Goal: Information Seeking & Learning: Learn about a topic

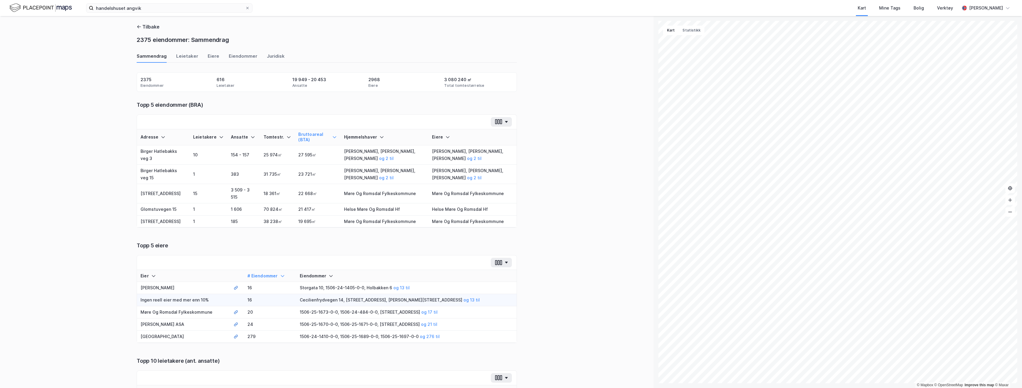
scroll to position [55, 0]
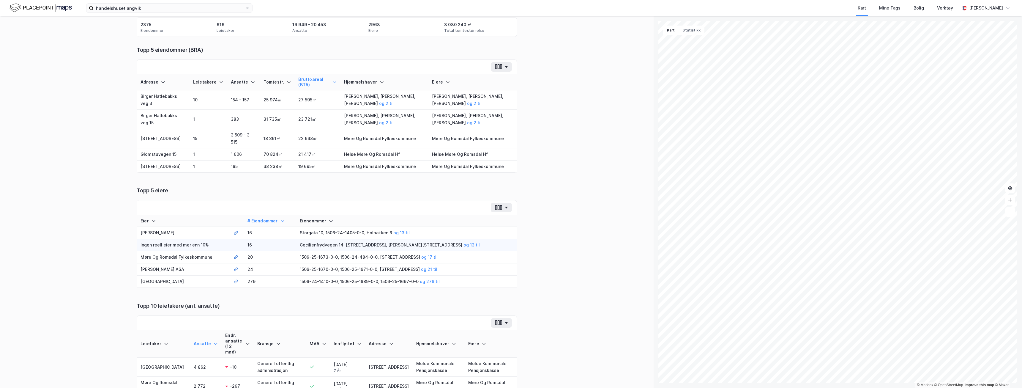
click at [90, 113] on div "Tilbake 2375 eiendommer: Sammendrag Sammendrag Leietaker Eiere Eiendommer Jurid…" at bounding box center [327, 202] width 654 height 372
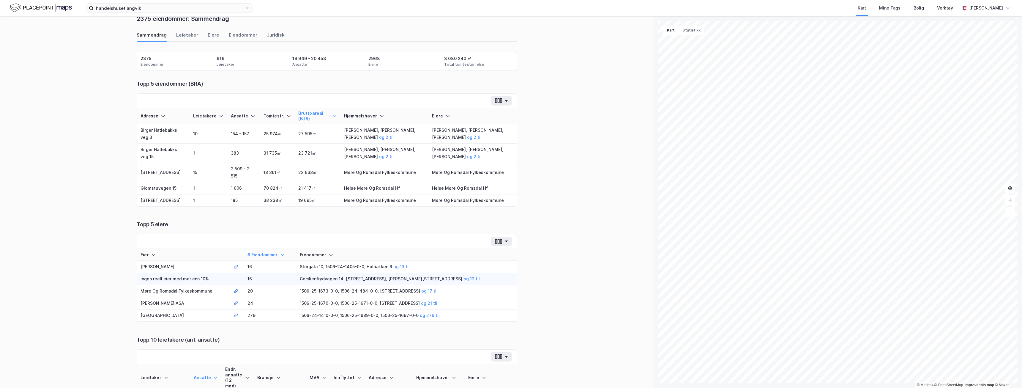
scroll to position [0, 0]
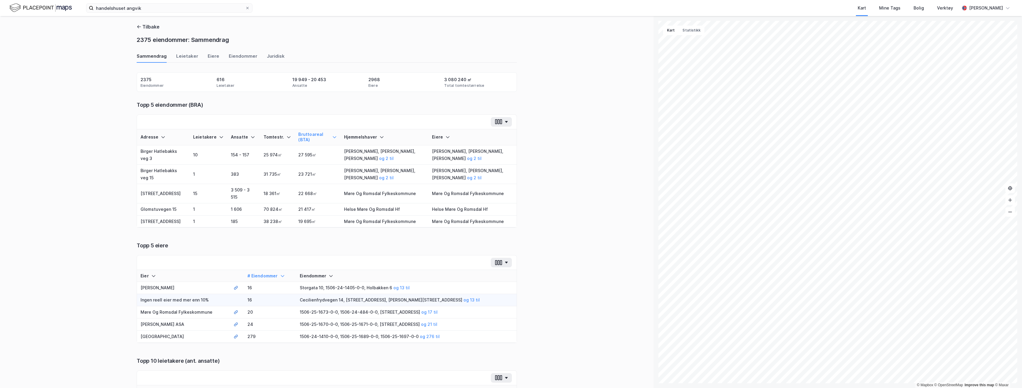
click at [153, 31] on div "Tilbake 2375 eiendommer: Sammendrag" at bounding box center [327, 34] width 380 height 23
click at [155, 29] on button "Tilbake" at bounding box center [148, 26] width 23 height 7
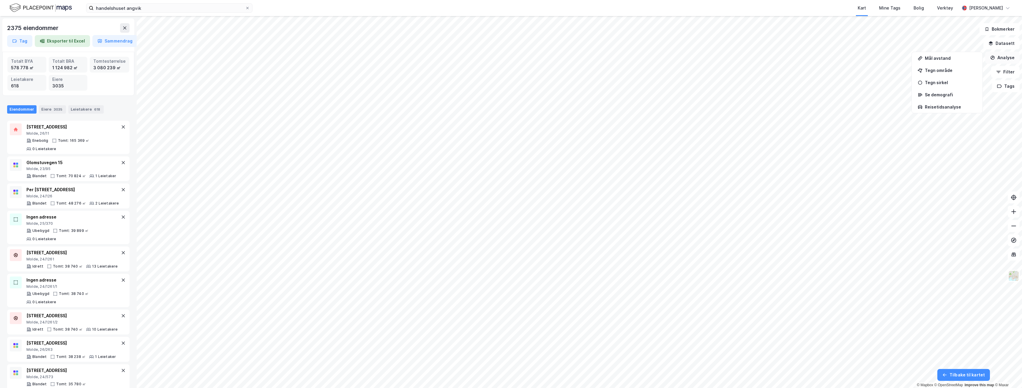
click at [999, 63] on button "Analyse" at bounding box center [1003, 58] width 34 height 12
click at [1000, 58] on button "Analyse" at bounding box center [1003, 58] width 34 height 12
click at [944, 68] on div "Tegn område" at bounding box center [951, 70] width 52 height 5
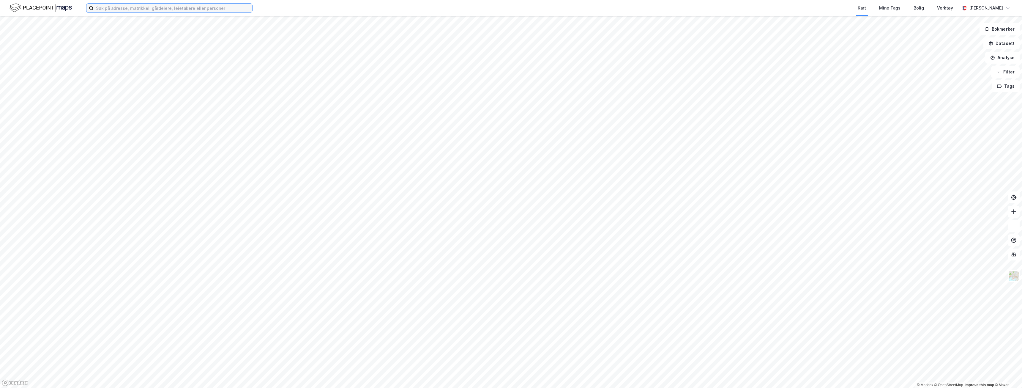
click at [120, 9] on input at bounding box center [173, 8] width 159 height 9
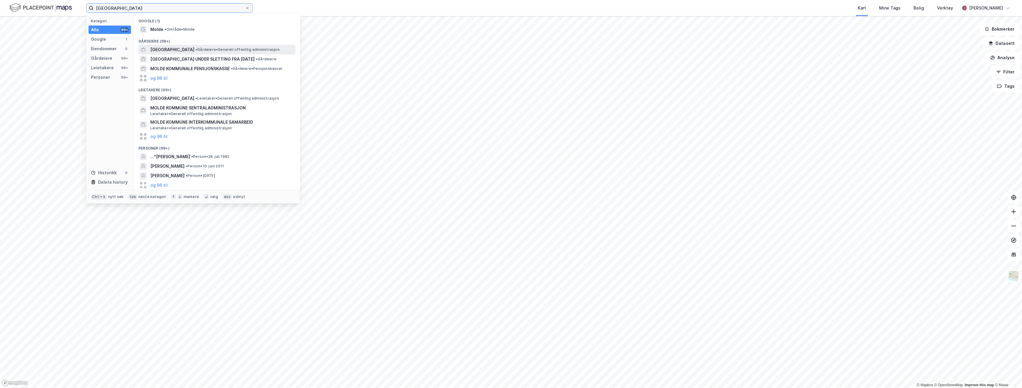
type input "molde kommune"
click at [197, 47] on div "MOLDE KOMMUNE • Gårdeiere • Generell offentlig administrasjon" at bounding box center [222, 49] width 144 height 7
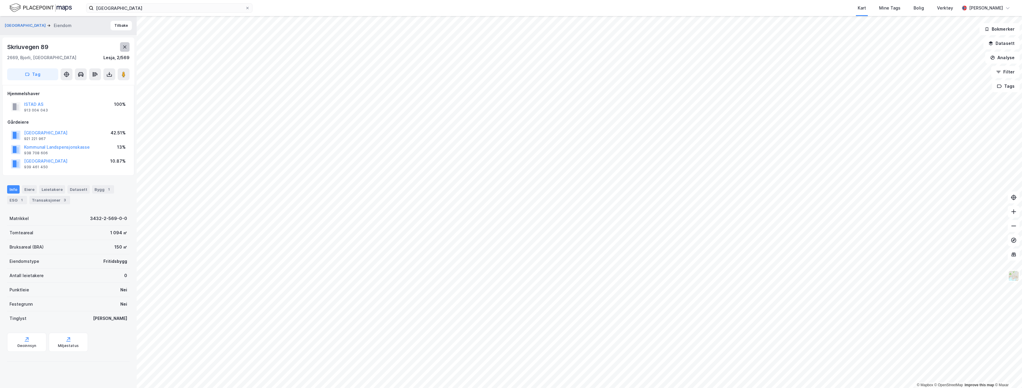
click at [124, 48] on icon at bounding box center [124, 46] width 3 height 3
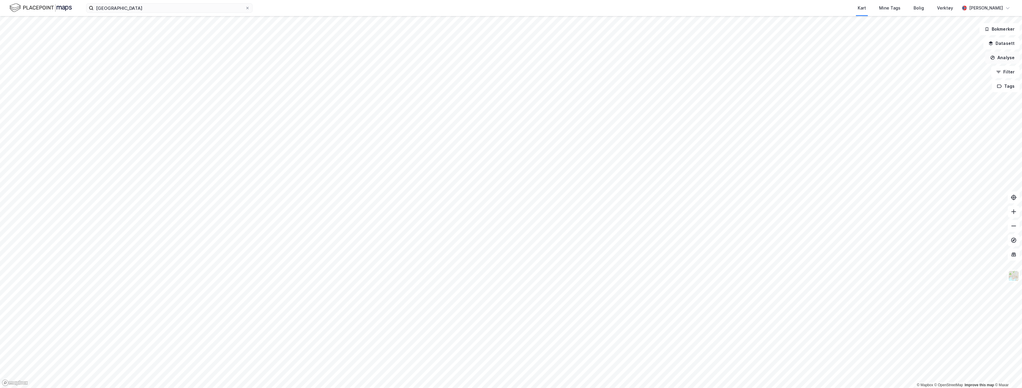
click at [1000, 56] on button "Analyse" at bounding box center [1003, 58] width 34 height 12
click at [926, 72] on div "Tegn område" at bounding box center [951, 70] width 52 height 5
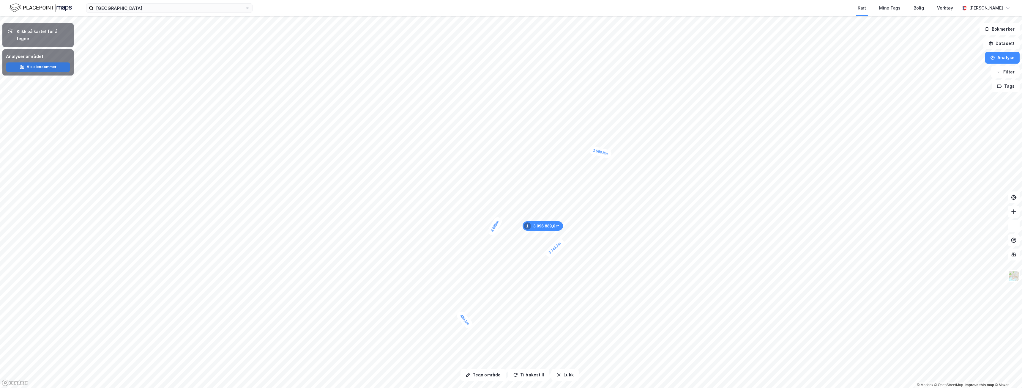
click at [51, 62] on button "Vis eiendommer" at bounding box center [38, 67] width 64 height 10
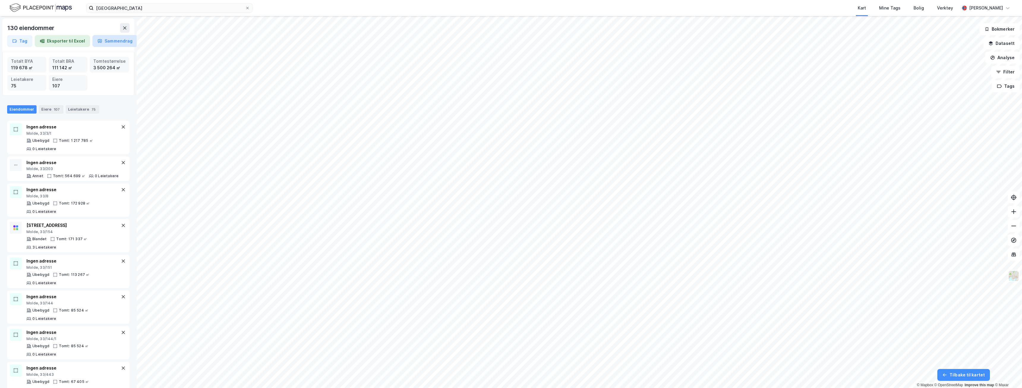
click at [111, 43] on button "Sammendrag" at bounding box center [114, 41] width 45 height 12
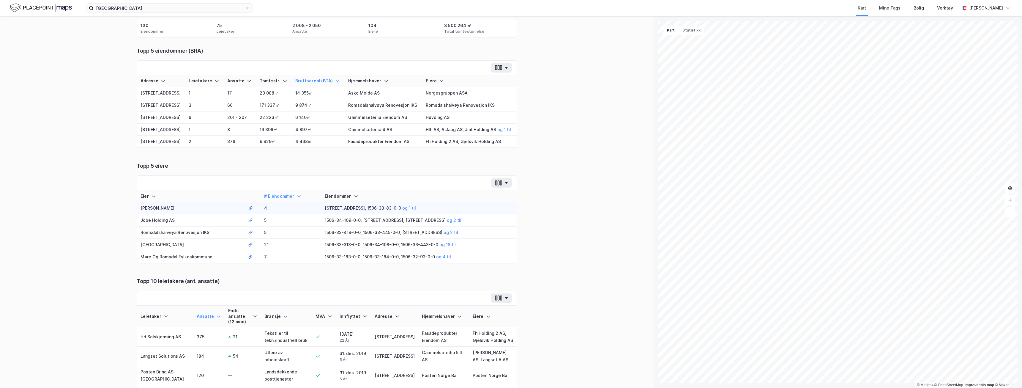
scroll to position [59, 0]
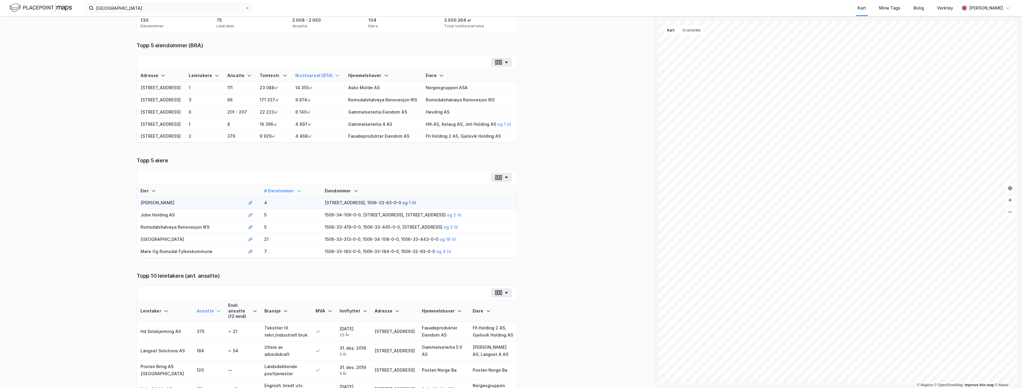
click at [0, 0] on button "og 1 til" at bounding box center [0, 0] width 0 height 0
click at [279, 202] on td "4" at bounding box center [290, 203] width 60 height 12
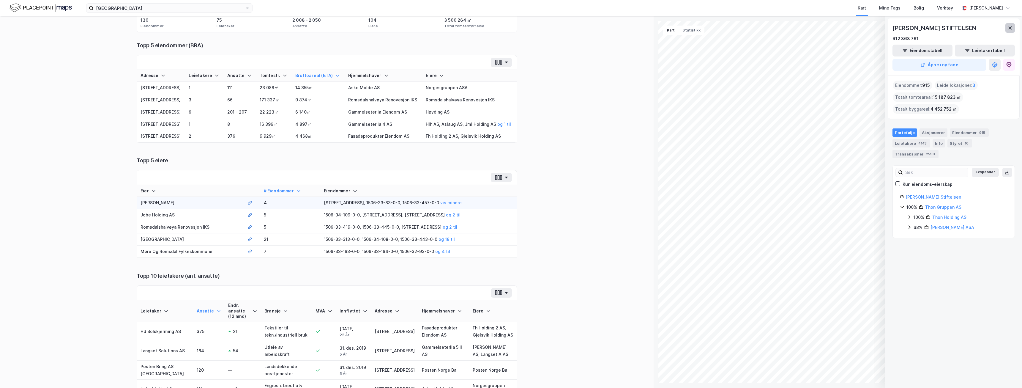
click at [1013, 26] on icon at bounding box center [1010, 28] width 5 height 5
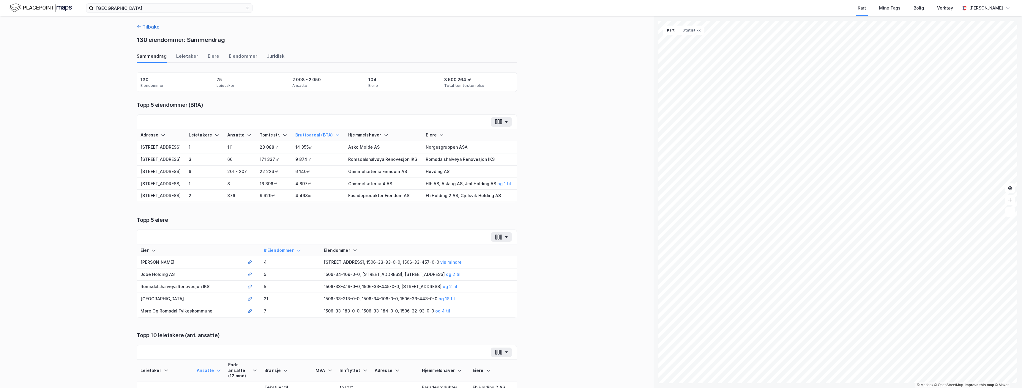
click at [154, 24] on button "Tilbake" at bounding box center [148, 26] width 23 height 7
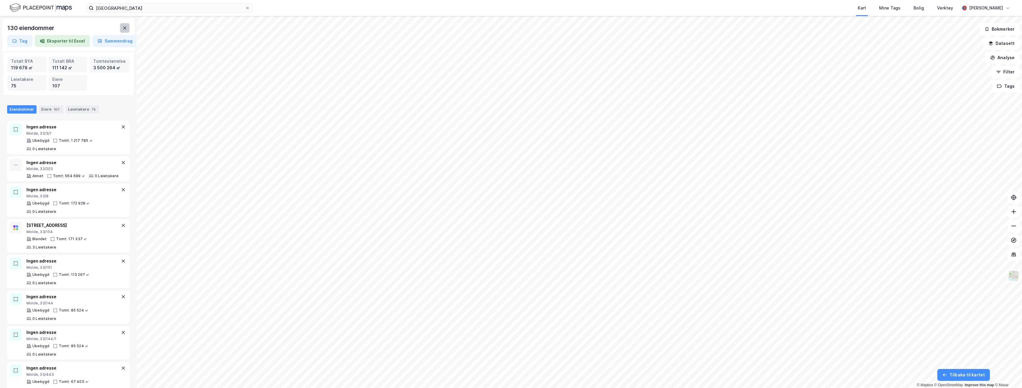
click at [125, 29] on icon at bounding box center [124, 28] width 5 height 5
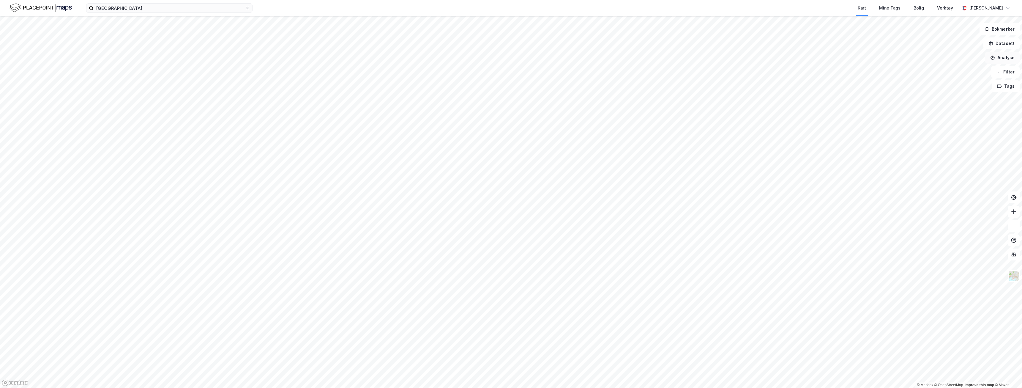
click at [1000, 58] on button "Analyse" at bounding box center [1003, 58] width 34 height 12
click at [934, 71] on div "Tegn område" at bounding box center [951, 70] width 52 height 5
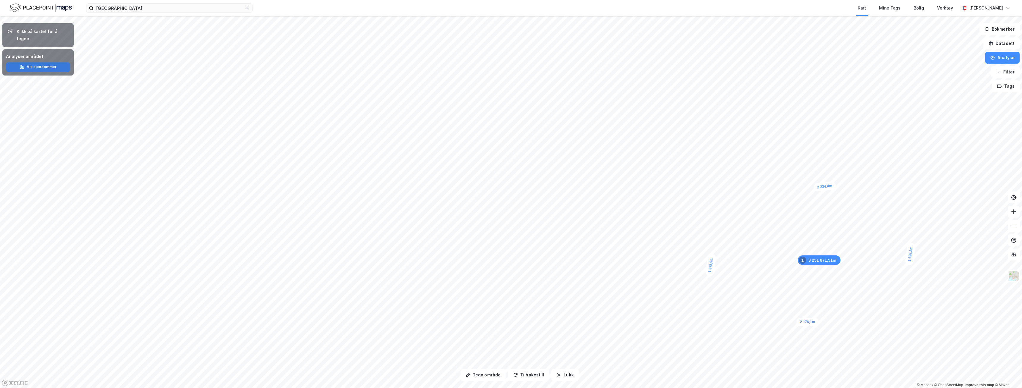
click at [52, 62] on button "Vis eiendommer" at bounding box center [38, 67] width 64 height 10
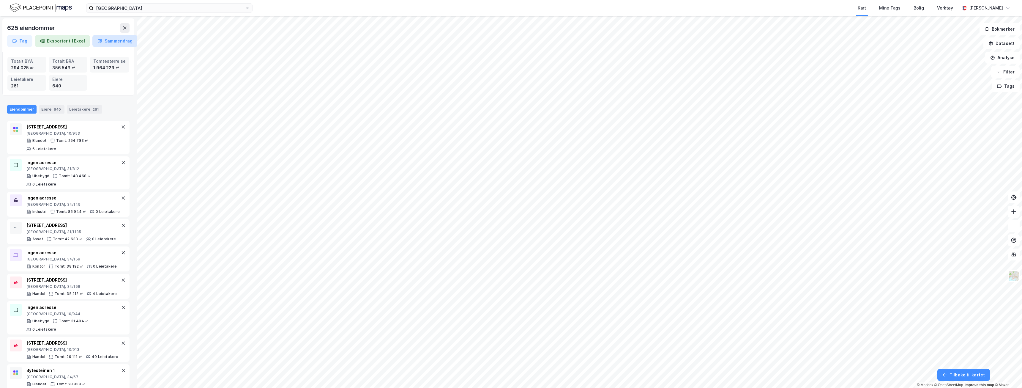
click at [101, 40] on button "Sammendrag" at bounding box center [114, 41] width 45 height 12
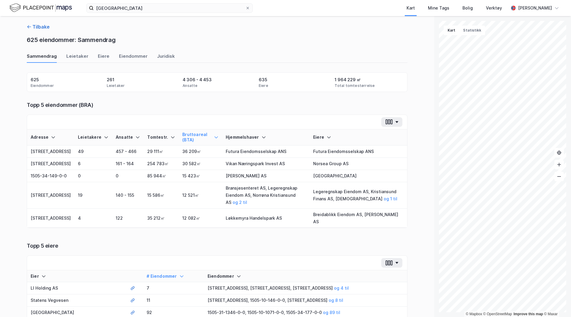
click at [27, 26] on icon "button" at bounding box center [29, 26] width 5 height 5
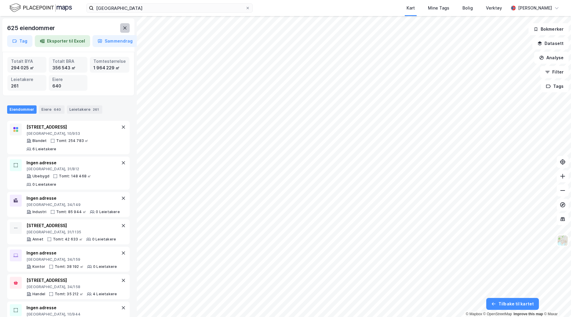
click at [124, 26] on icon at bounding box center [124, 28] width 5 height 5
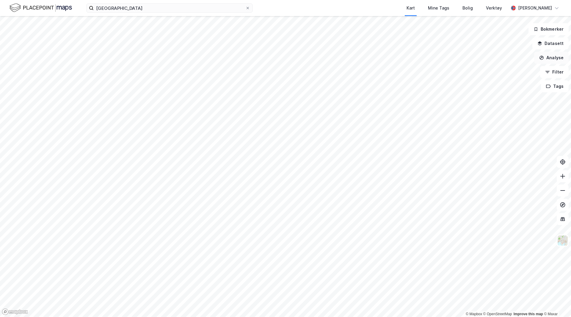
click at [553, 61] on button "Analyse" at bounding box center [551, 58] width 34 height 12
click at [501, 72] on div "Tegn område" at bounding box center [499, 70] width 52 height 5
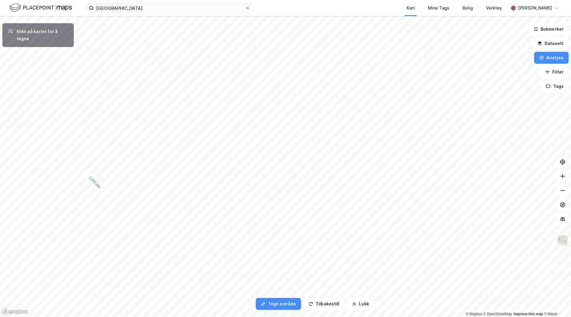
click at [102, 189] on div "1 217,2m" at bounding box center [94, 182] width 21 height 22
click at [166, 171] on div "1 095,9m" at bounding box center [161, 179] width 17 height 23
click at [170, 172] on div "235,2m" at bounding box center [168, 171] width 20 height 11
drag, startPoint x: 161, startPoint y: 177, endPoint x: 171, endPoint y: 172, distance: 10.6
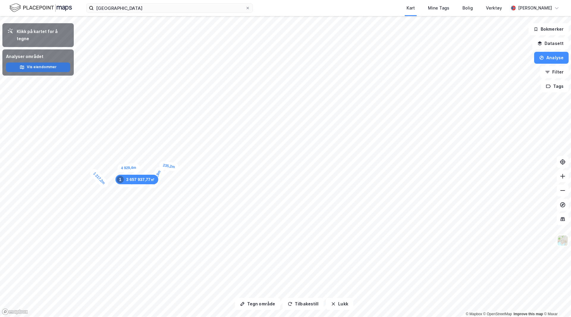
click at [56, 62] on button "Vis eiendommer" at bounding box center [38, 67] width 64 height 10
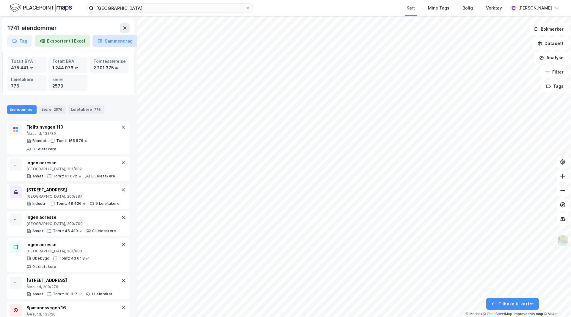
click at [114, 44] on button "Sammendrag" at bounding box center [114, 41] width 45 height 12
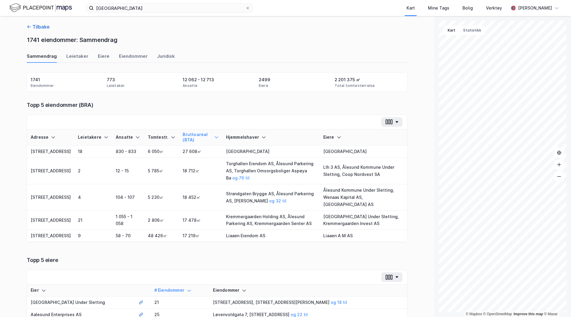
click at [33, 26] on button "Tilbake" at bounding box center [38, 26] width 23 height 7
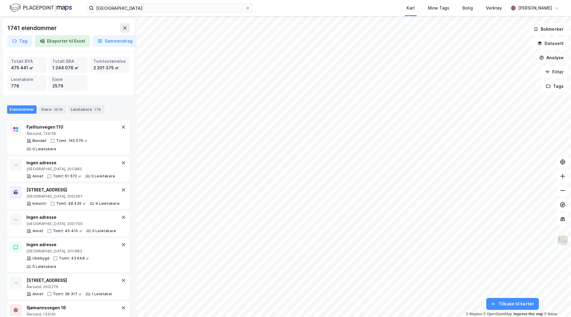
click at [552, 59] on button "Analyse" at bounding box center [551, 58] width 34 height 12
click at [505, 73] on div "Tegn område" at bounding box center [499, 70] width 52 height 5
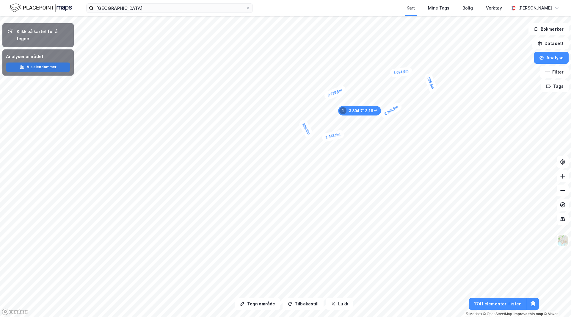
click at [42, 62] on button "Vis eiendommer" at bounding box center [38, 67] width 64 height 10
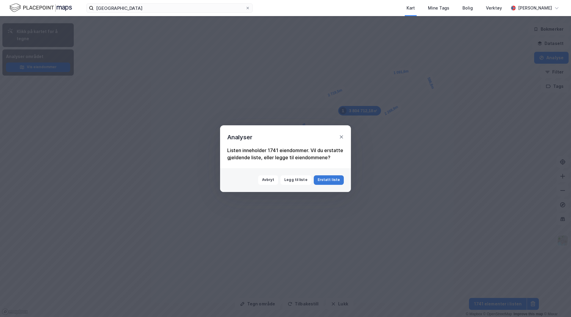
click at [326, 178] on button "Erstatt liste" at bounding box center [329, 180] width 30 height 10
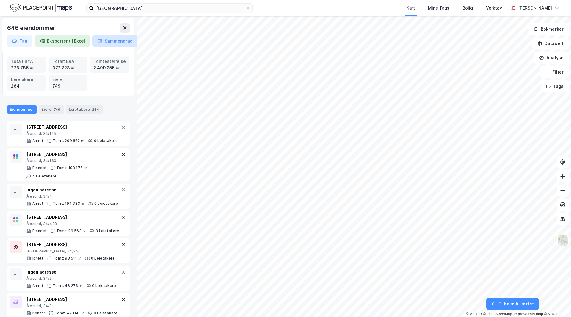
click at [113, 42] on button "Sammendrag" at bounding box center [114, 41] width 45 height 12
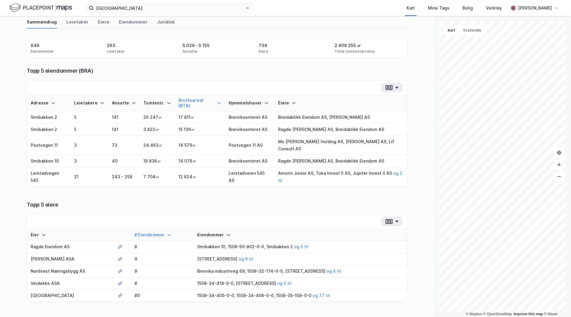
scroll to position [34, 0]
